Goal: Transaction & Acquisition: Subscribe to service/newsletter

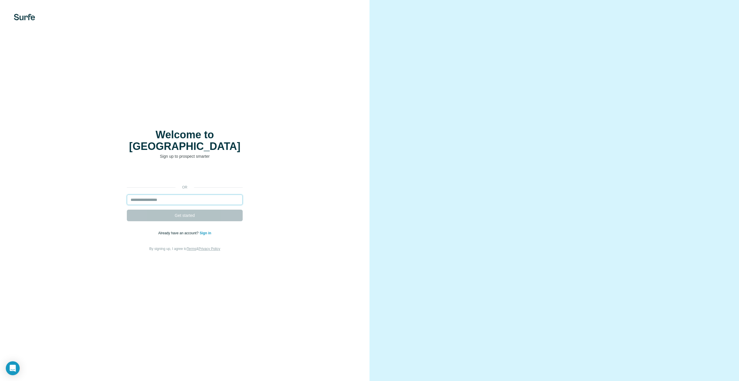
click at [187, 194] on input "email" at bounding box center [185, 199] width 116 height 10
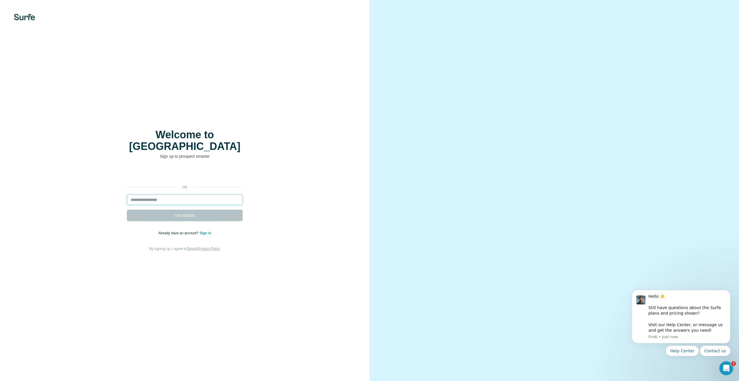
click at [220, 194] on input "email" at bounding box center [185, 199] width 116 height 10
drag, startPoint x: 295, startPoint y: 208, endPoint x: 255, endPoint y: 205, distance: 40.4
click at [295, 208] on div "or Get started Already have an account? Sign in By signing up, I agree to Terms…" at bounding box center [185, 209] width 347 height 83
click at [194, 194] on input "email" at bounding box center [185, 199] width 116 height 10
type input "**********"
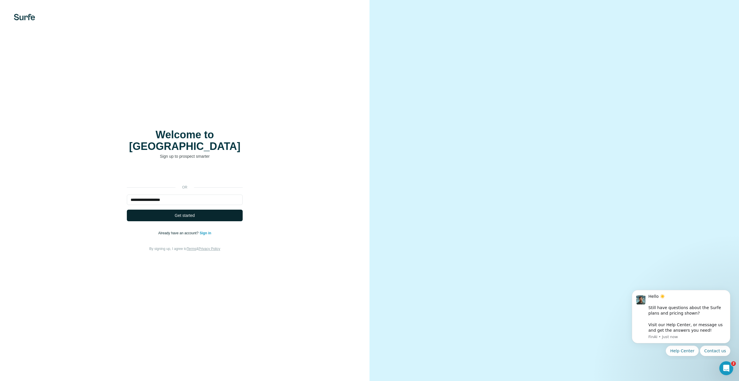
click at [191, 212] on span "Get started" at bounding box center [185, 215] width 20 height 6
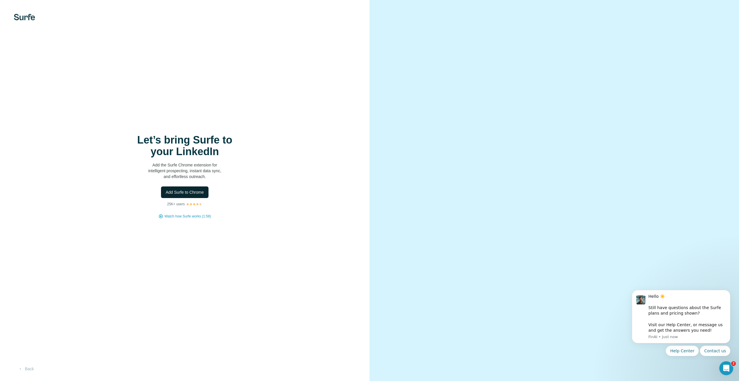
click at [171, 190] on span "Add Surfe to Chrome" at bounding box center [185, 192] width 38 height 6
